Goal: Information Seeking & Learning: Learn about a topic

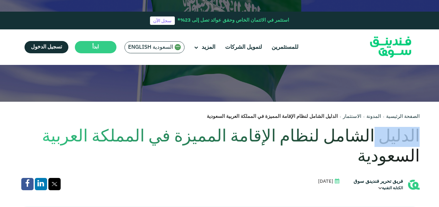
click at [392, 127] on h1 "الدليل الشامل لنظام الإقامة المميزة في المملكة العربية السعودية" at bounding box center [220, 147] width 400 height 40
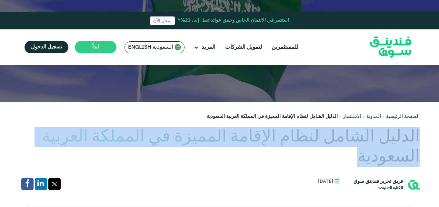
click at [392, 127] on h1 "الدليل الشامل لنظام الإقامة المميزة في المملكة العربية السعودية" at bounding box center [220, 147] width 400 height 40
click at [309, 127] on h1 "الدليل الشامل لنظام الإقامة المميزة في المملكة العربية السعودية" at bounding box center [220, 147] width 400 height 40
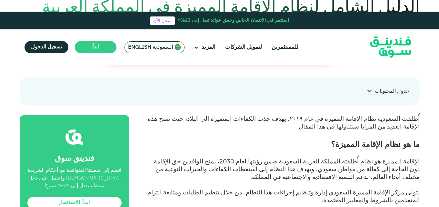
scroll to position [226, 0]
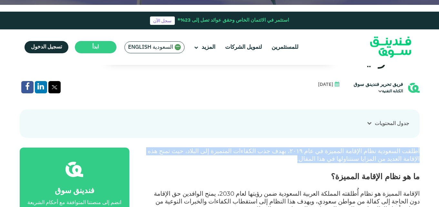
drag, startPoint x: 421, startPoint y: 96, endPoint x: 392, endPoint y: 107, distance: 31.0
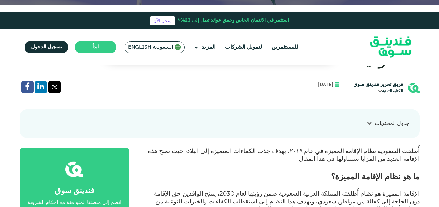
click at [392, 147] on p "أُطلقت السعودية نظام الإقامة المميزة في عام ٢٠١٩، بهدف جذب الكفاءات المتميزة إل…" at bounding box center [282, 158] width 276 height 23
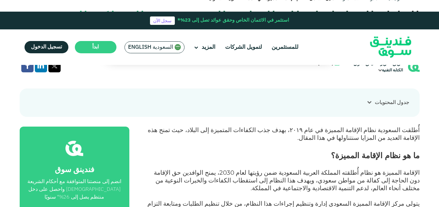
scroll to position [258, 0]
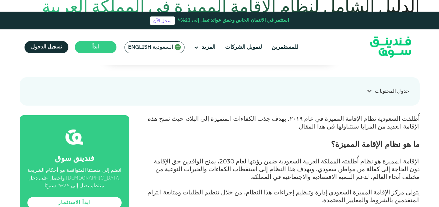
click at [300, 157] on span "الإقامة المميزة هو نظام أُطلقته المملكة العربية السعودية ضمن رؤيتها لعام 2030، …" at bounding box center [287, 168] width 266 height 23
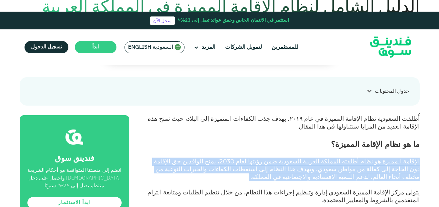
click at [300, 157] on span "الإقامة المميزة هو نظام أُطلقته المملكة العربية السعودية ضمن رؤيتها لعام 2030، …" at bounding box center [287, 168] width 266 height 23
copy span "الإقامة المميزة هو نظام أُطلقته المملكة العربية السعودية ضمن رؤيتها لعام 2030، …"
click at [345, 157] on span "الإقامة المميزة هو نظام أُطلقته المملكة العربية السعودية ضمن رؤيتها لعام 2030، …" at bounding box center [287, 168] width 266 height 23
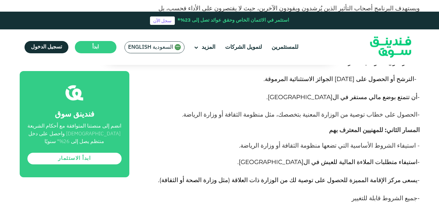
scroll to position [3816, 0]
